Goal: Task Accomplishment & Management: Use online tool/utility

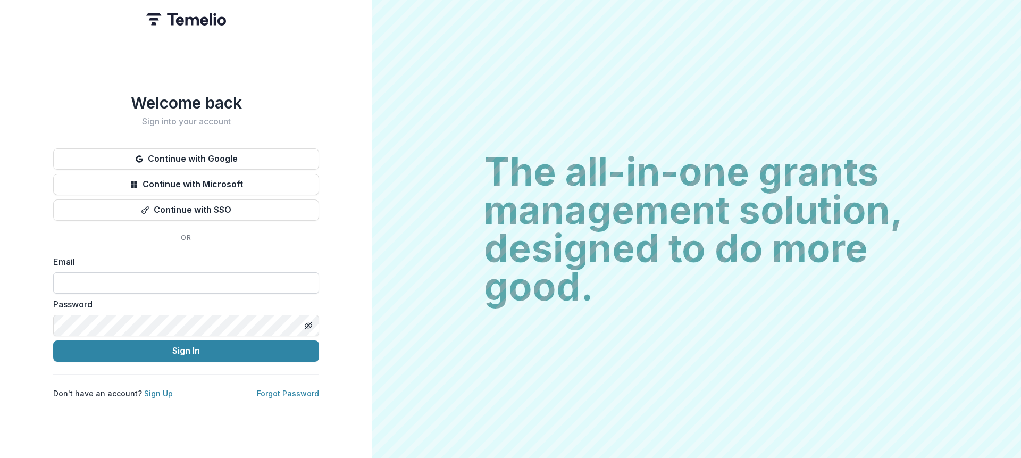
click at [110, 278] on input at bounding box center [186, 282] width 266 height 21
click at [149, 280] on input at bounding box center [186, 282] width 266 height 21
type input "**********"
click at [53, 340] on button "Sign In" at bounding box center [186, 350] width 266 height 21
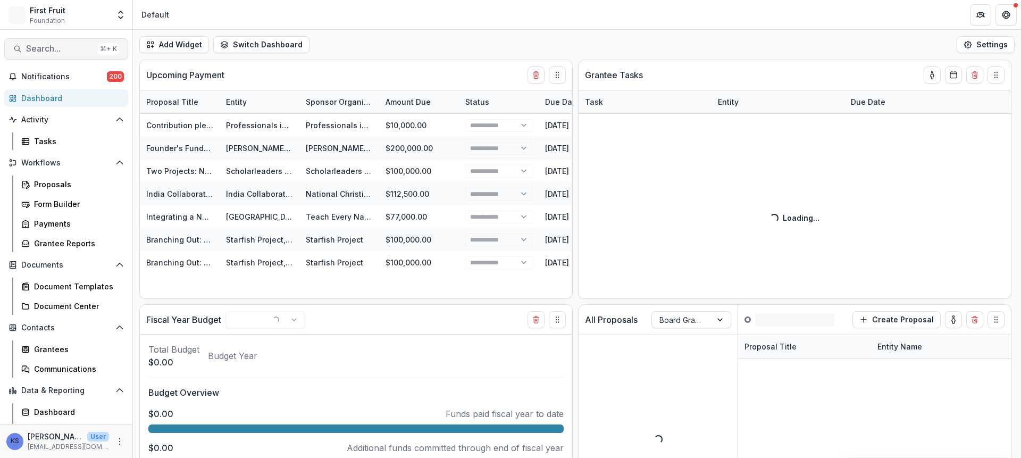
click at [62, 53] on span "Search..." at bounding box center [60, 49] width 68 height 10
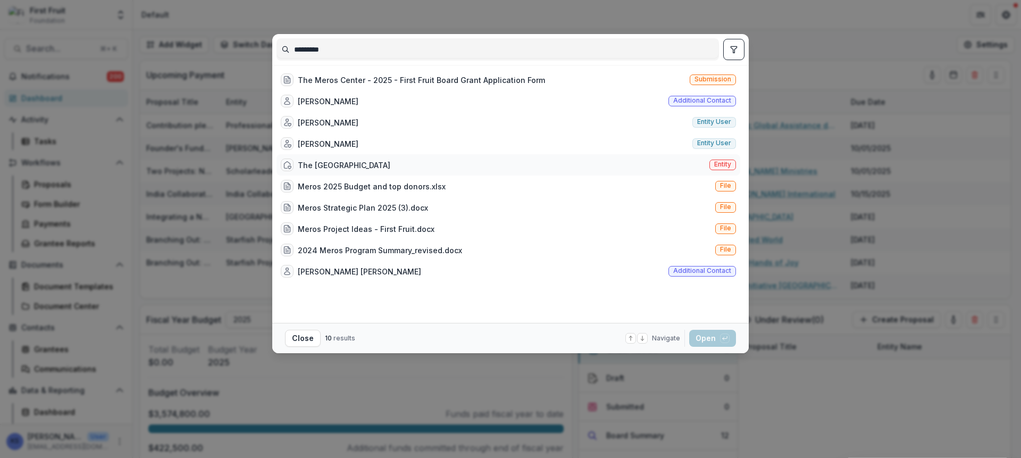
type input "*********"
click at [327, 166] on div "The [GEOGRAPHIC_DATA]" at bounding box center [344, 165] width 93 height 11
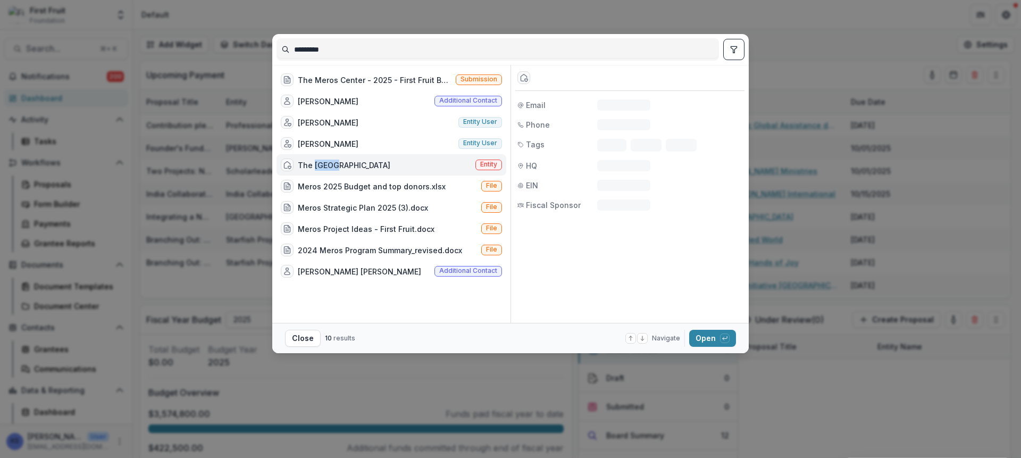
click at [327, 166] on div "The [GEOGRAPHIC_DATA]" at bounding box center [344, 165] width 93 height 11
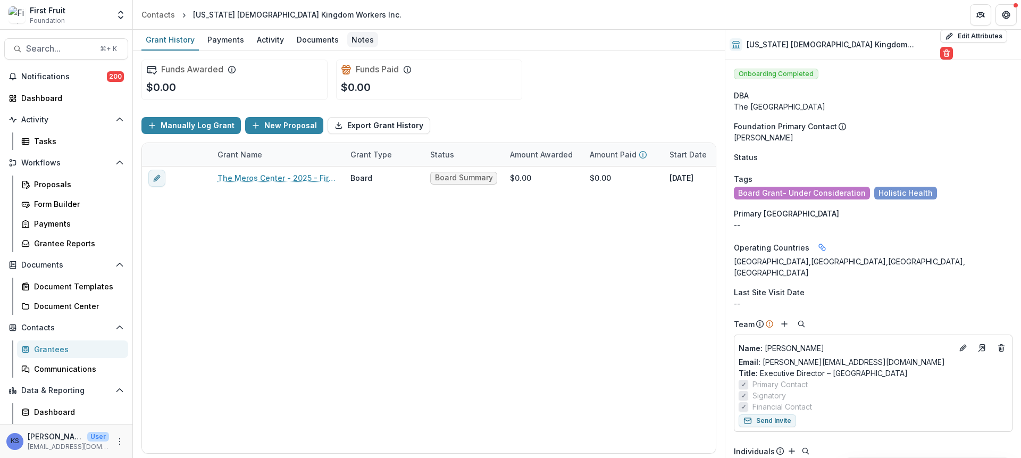
click at [362, 37] on div "Notes" at bounding box center [362, 39] width 31 height 15
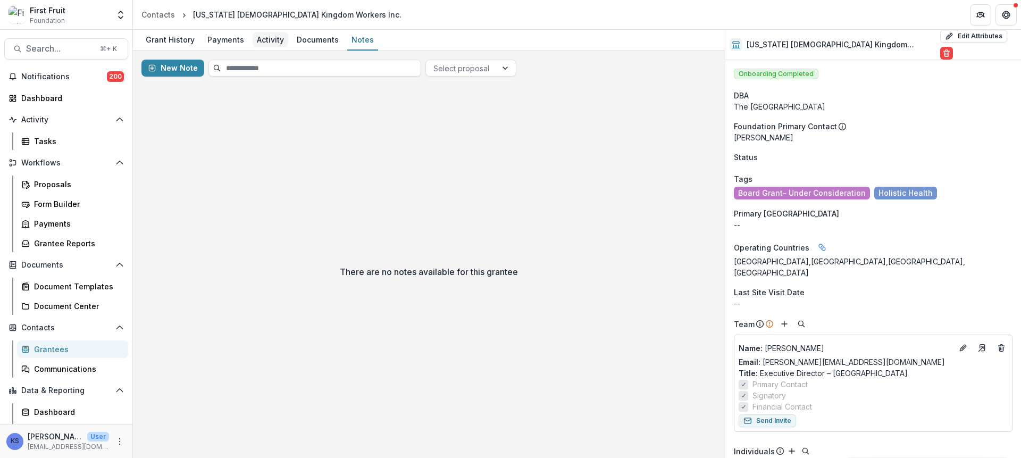
click at [255, 41] on div "Activity" at bounding box center [271, 39] width 36 height 15
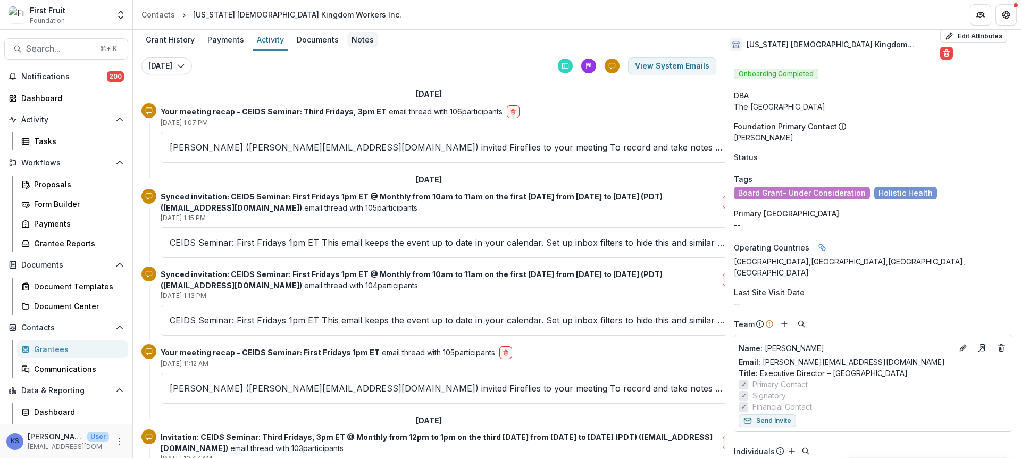
click at [358, 38] on div "Notes" at bounding box center [362, 39] width 31 height 15
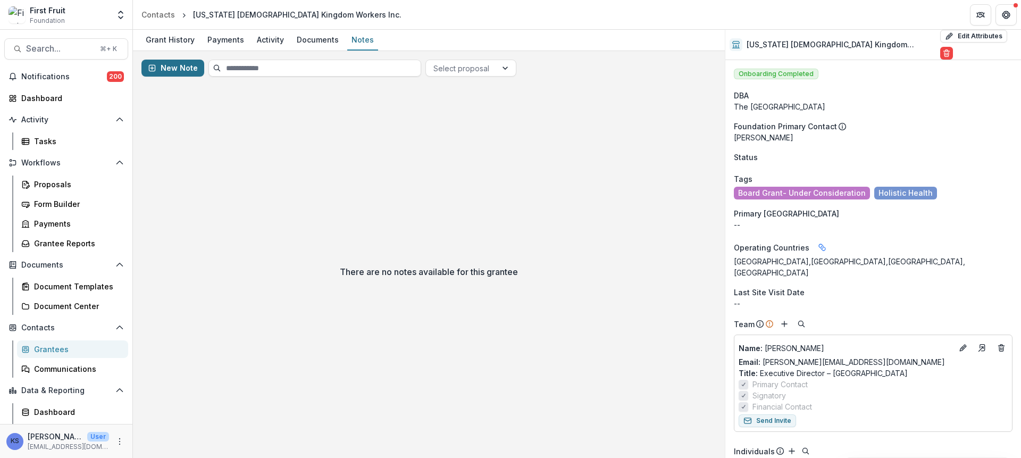
click at [179, 68] on button "New Note" at bounding box center [172, 68] width 63 height 17
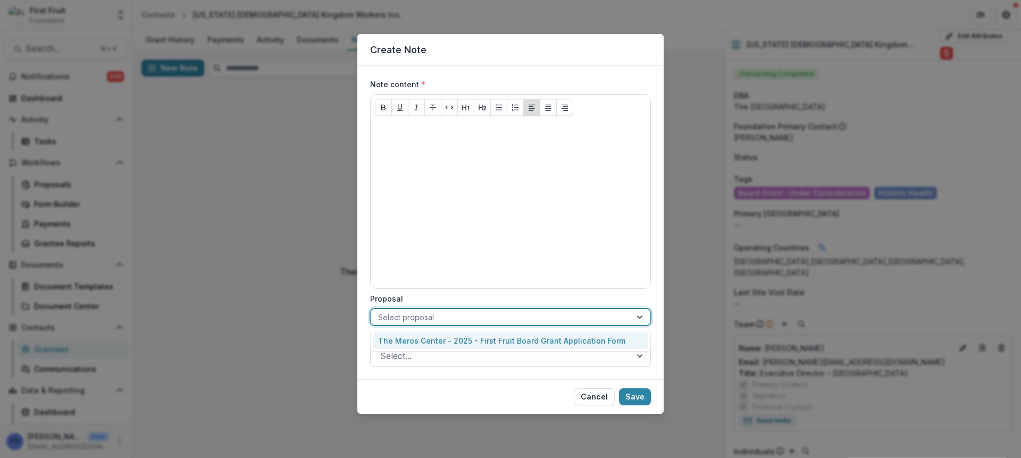
click at [440, 320] on div at bounding box center [501, 317] width 246 height 13
drag, startPoint x: 447, startPoint y: 338, endPoint x: 442, endPoint y: 351, distance: 14.1
click at [447, 338] on div "The Meros Center - 2025 - First Fruit Board Grant Application Form" at bounding box center [510, 340] width 275 height 16
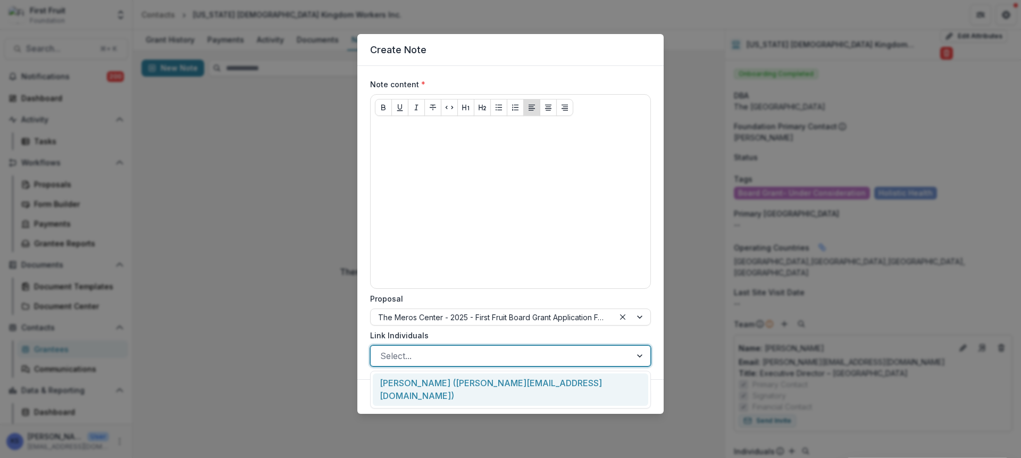
click at [442, 358] on div at bounding box center [500, 355] width 241 height 15
click at [456, 382] on div "[PERSON_NAME] ([PERSON_NAME][EMAIL_ADDRESS][DOMAIN_NAME])" at bounding box center [510, 389] width 275 height 32
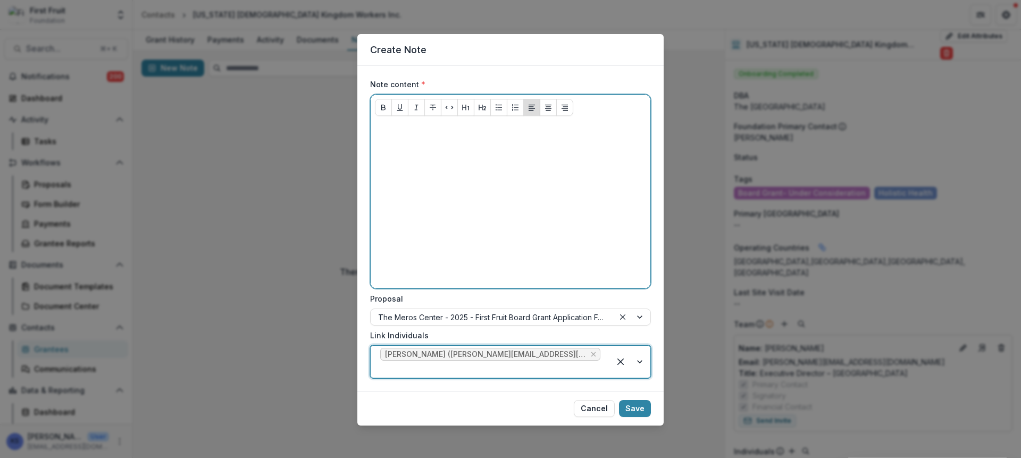
click at [407, 153] on div at bounding box center [510, 204] width 271 height 160
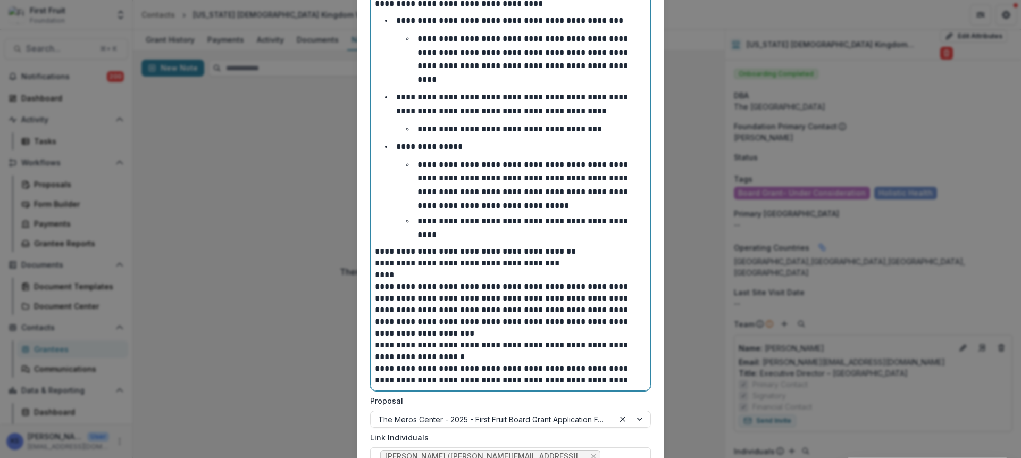
scroll to position [1446, 0]
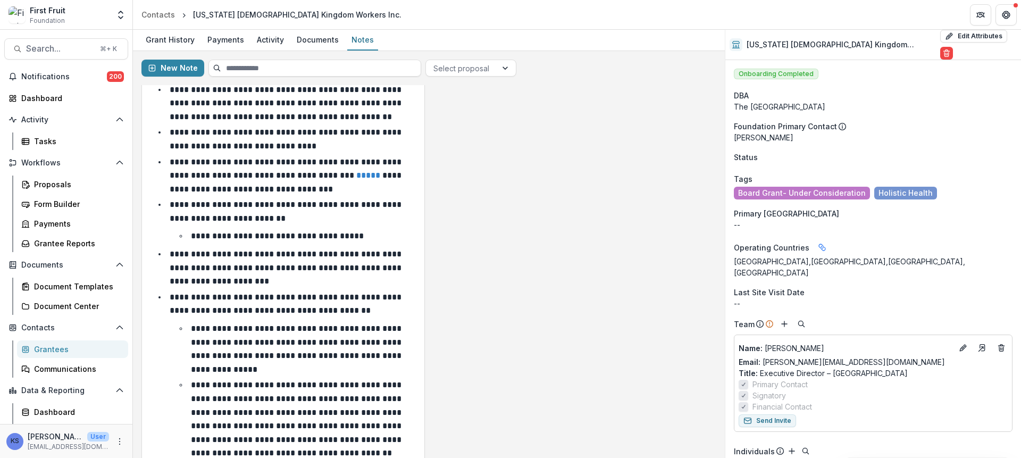
scroll to position [181, 0]
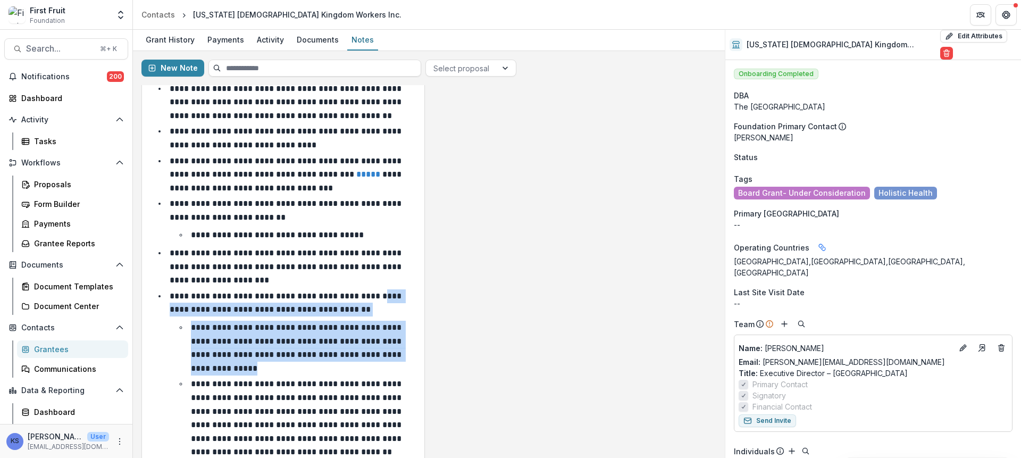
drag, startPoint x: 169, startPoint y: 307, endPoint x: 400, endPoint y: 353, distance: 235.7
click at [400, 353] on li "**********" at bounding box center [289, 374] width 257 height 170
copy li "**********"
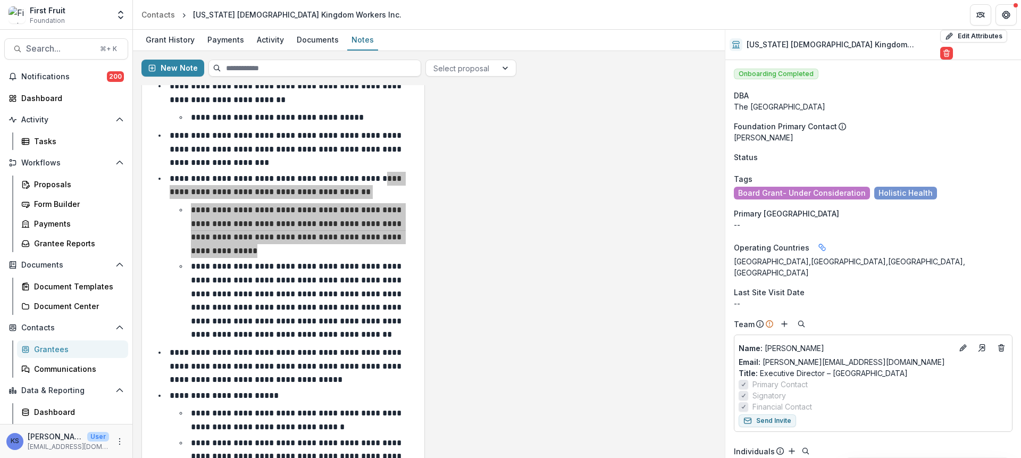
scroll to position [313, 0]
